Goal: Task Accomplishment & Management: Use online tool/utility

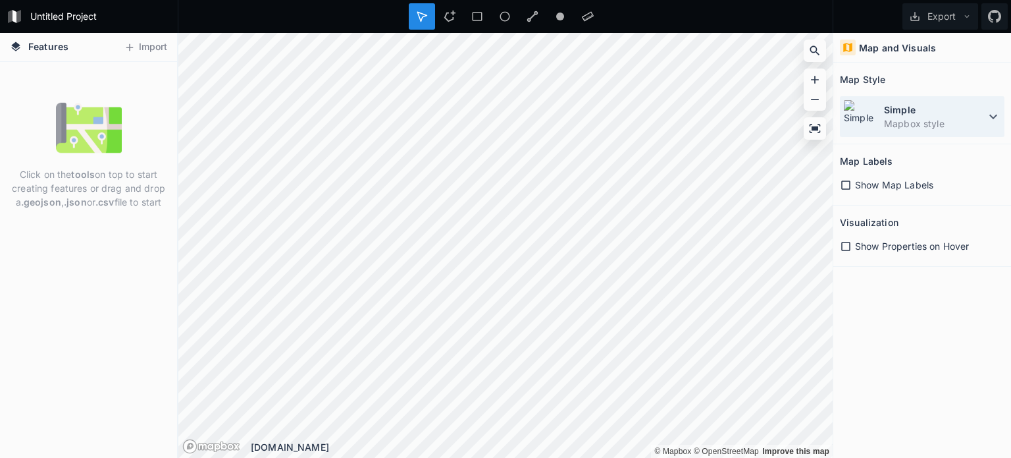
click at [969, 126] on dd "Mapbox style" at bounding box center [934, 124] width 101 height 14
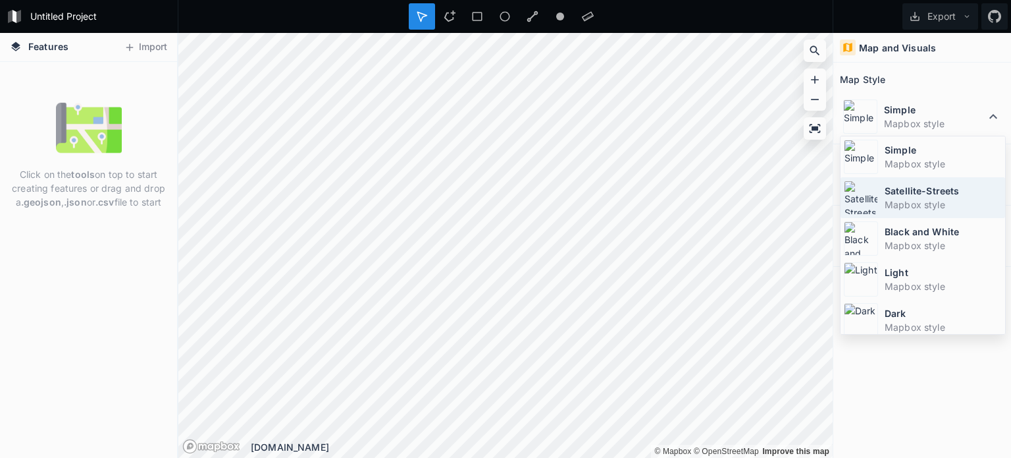
click at [917, 198] on dd "Mapbox style" at bounding box center [943, 205] width 117 height 14
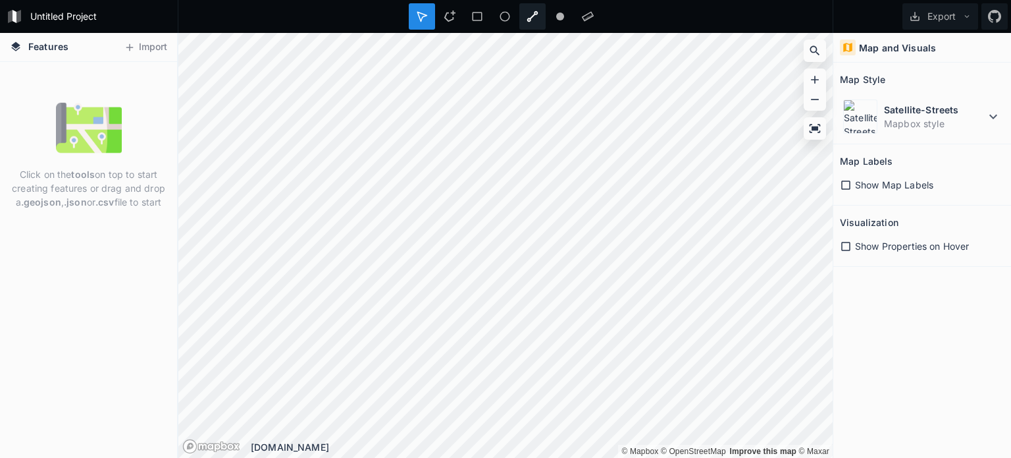
click at [531, 14] on icon at bounding box center [533, 17] width 12 height 12
click at [582, 446] on div "[DOMAIN_NAME]" at bounding box center [542, 447] width 582 height 14
click at [148, 42] on button "Import" at bounding box center [145, 47] width 57 height 21
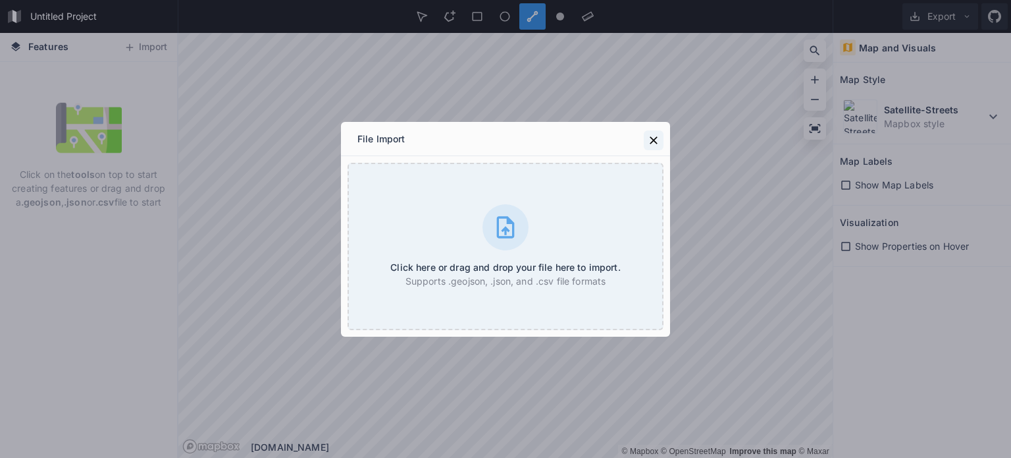
click at [659, 138] on icon at bounding box center [653, 140] width 13 height 13
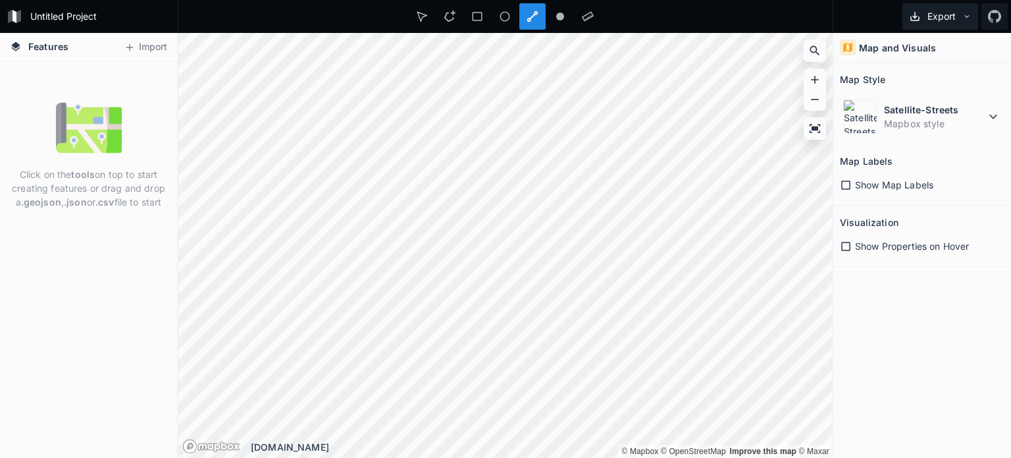
click at [969, 9] on button "Export" at bounding box center [941, 16] width 76 height 26
click at [919, 78] on div "Export as .geojson" at bounding box center [939, 75] width 132 height 27
click at [530, 22] on div at bounding box center [533, 16] width 26 height 26
click at [531, 20] on icon at bounding box center [533, 17] width 12 height 12
click at [423, 20] on icon at bounding box center [422, 17] width 12 height 12
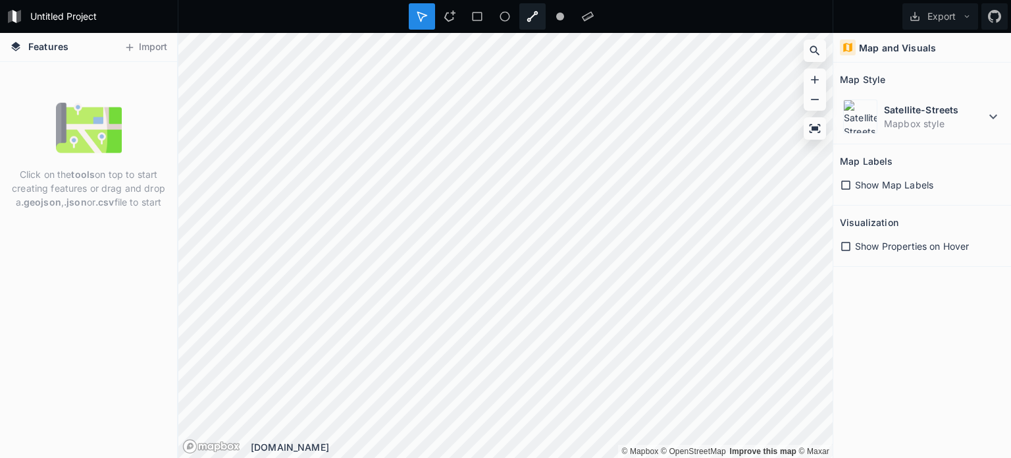
click at [530, 15] on icon at bounding box center [533, 17] width 12 height 12
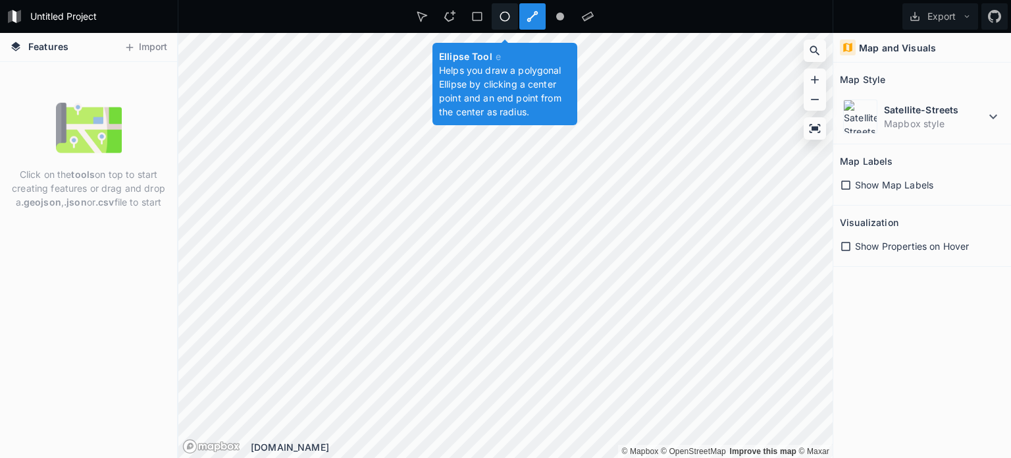
click at [506, 19] on icon at bounding box center [505, 17] width 12 height 12
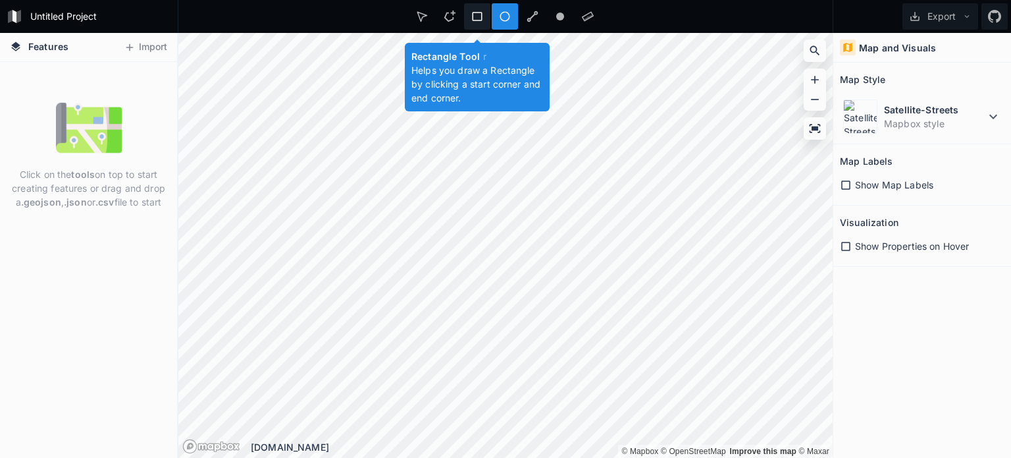
click at [477, 23] on div at bounding box center [477, 16] width 26 height 26
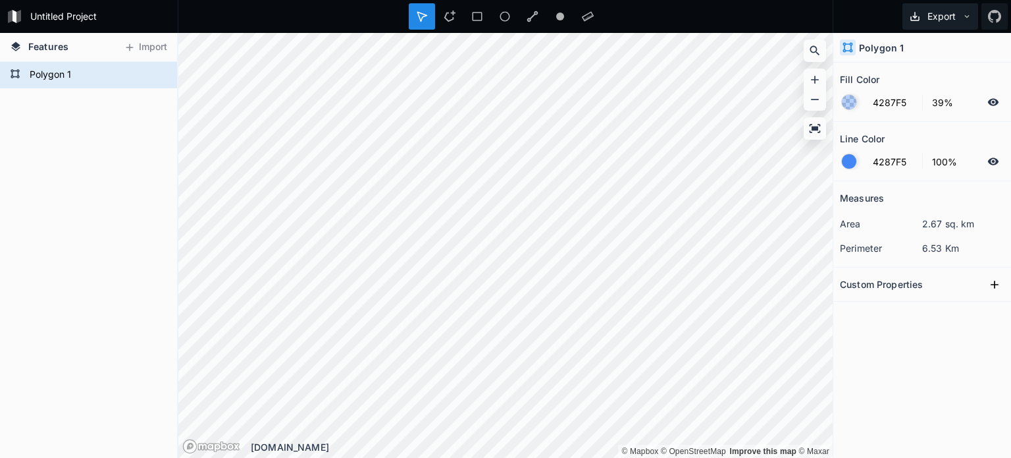
click at [964, 7] on button "Export" at bounding box center [941, 16] width 76 height 26
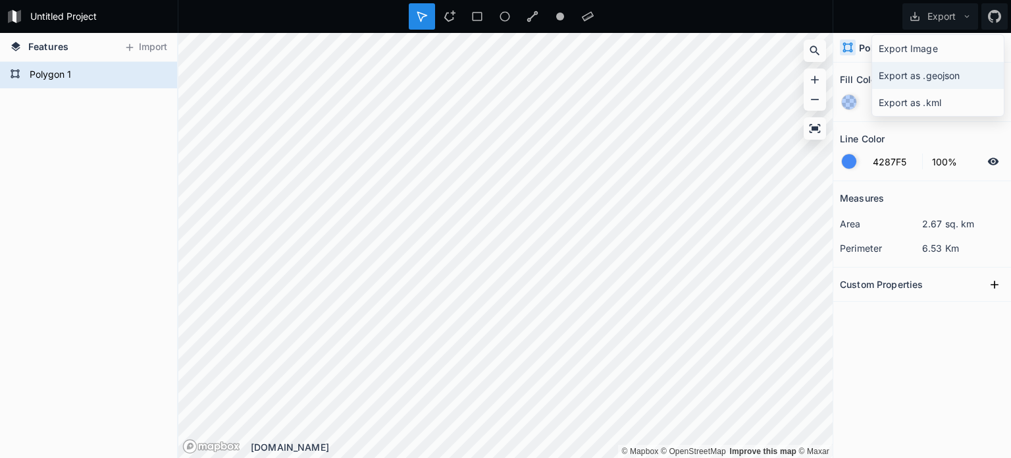
click at [938, 84] on div "Export as .geojson" at bounding box center [939, 75] width 132 height 27
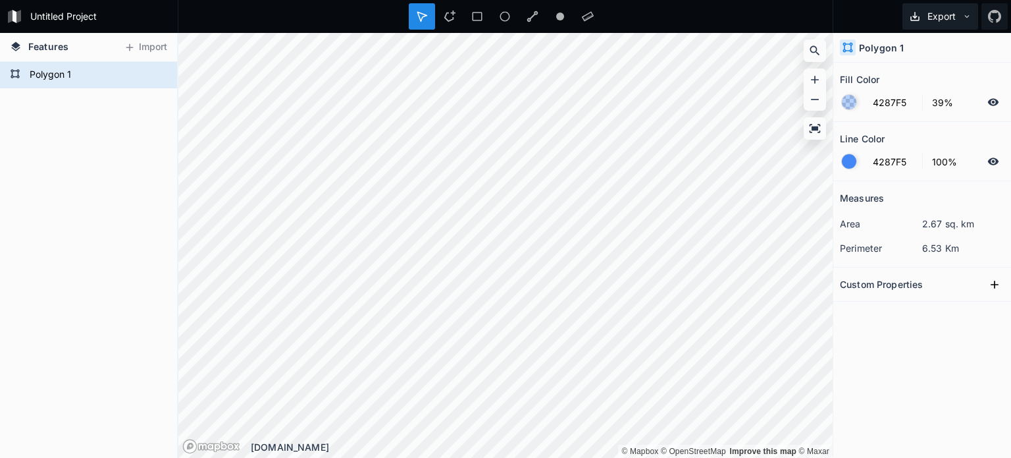
click at [933, 16] on button "Export" at bounding box center [941, 16] width 76 height 26
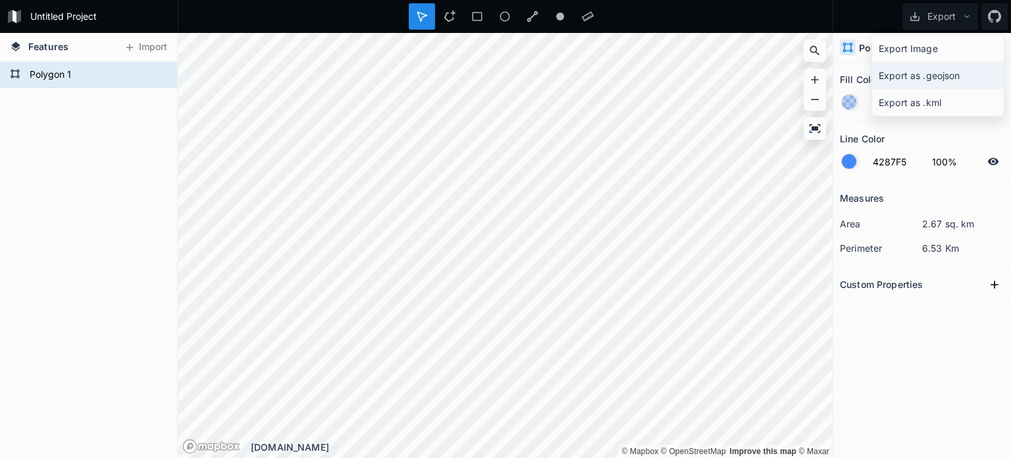
click at [909, 76] on div "Export as .geojson" at bounding box center [939, 75] width 132 height 27
